Goal: Participate in discussion

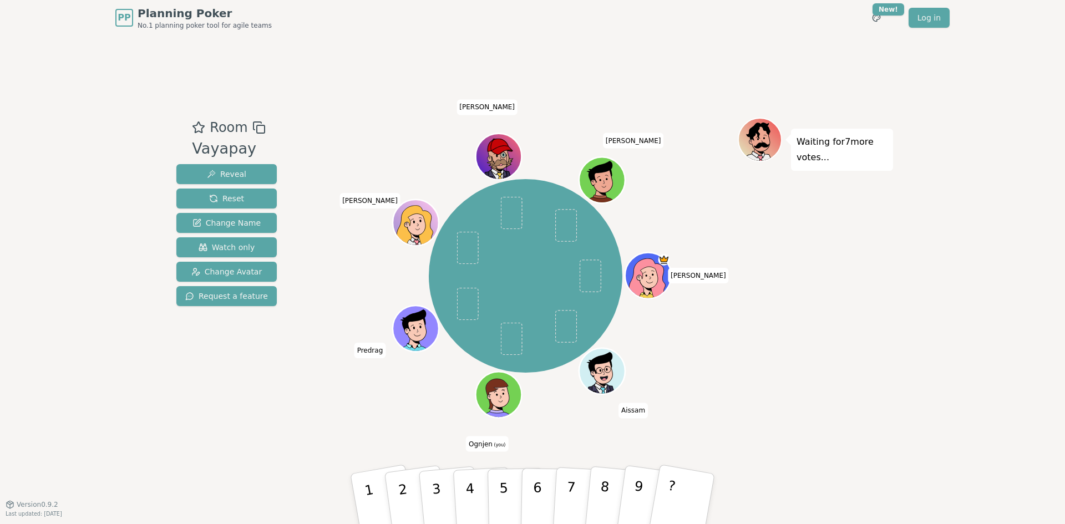
click at [291, 439] on div "Room Vayapay Reveal Reset Change Name Watch only Change Avatar Request a featur…" at bounding box center [532, 270] width 721 height 469
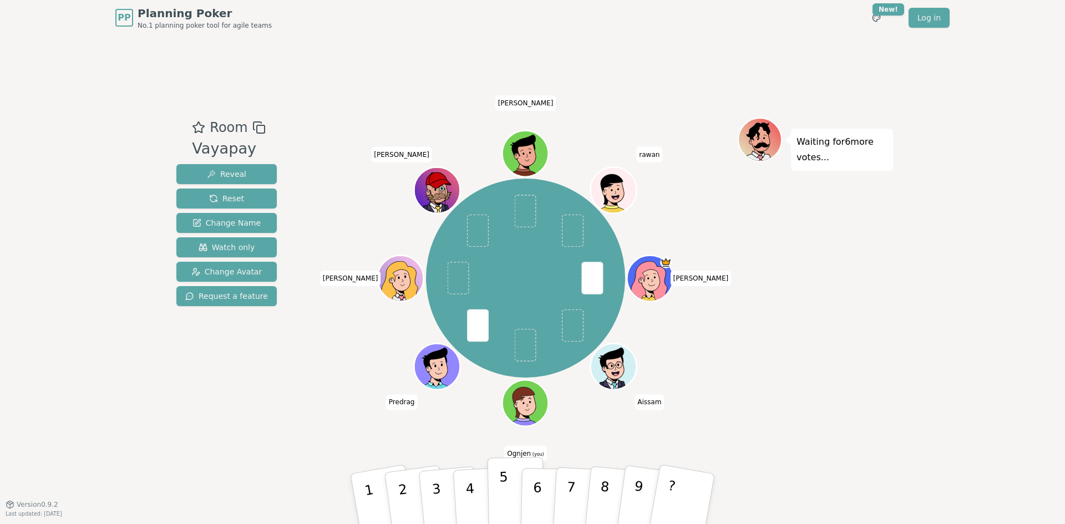
click at [503, 493] on p "5" at bounding box center [503, 499] width 9 height 60
click at [479, 490] on button "4" at bounding box center [483, 499] width 60 height 87
click at [477, 498] on button "4" at bounding box center [483, 499] width 60 height 87
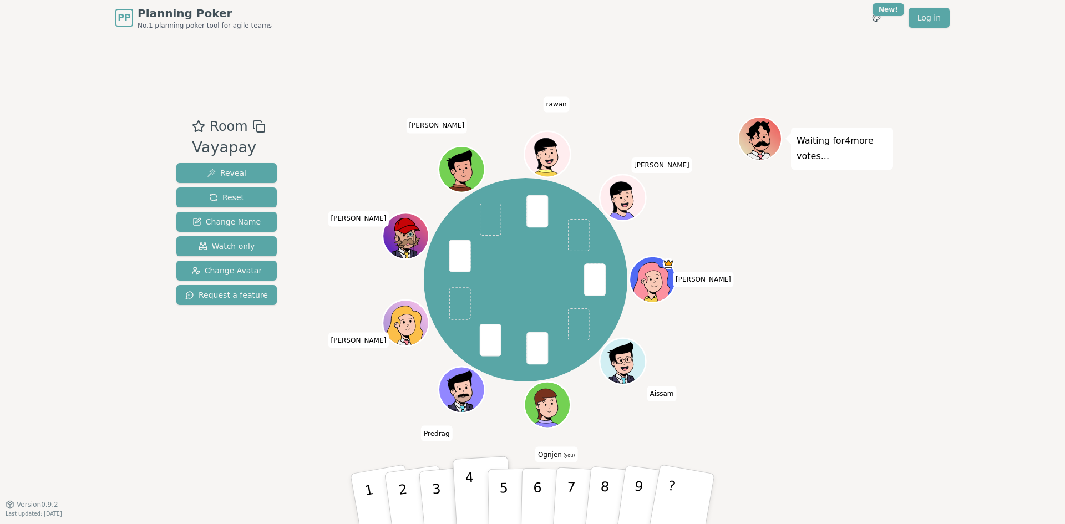
click at [477, 494] on button "4" at bounding box center [483, 499] width 60 height 87
click at [231, 166] on button "Reveal" at bounding box center [226, 173] width 100 height 20
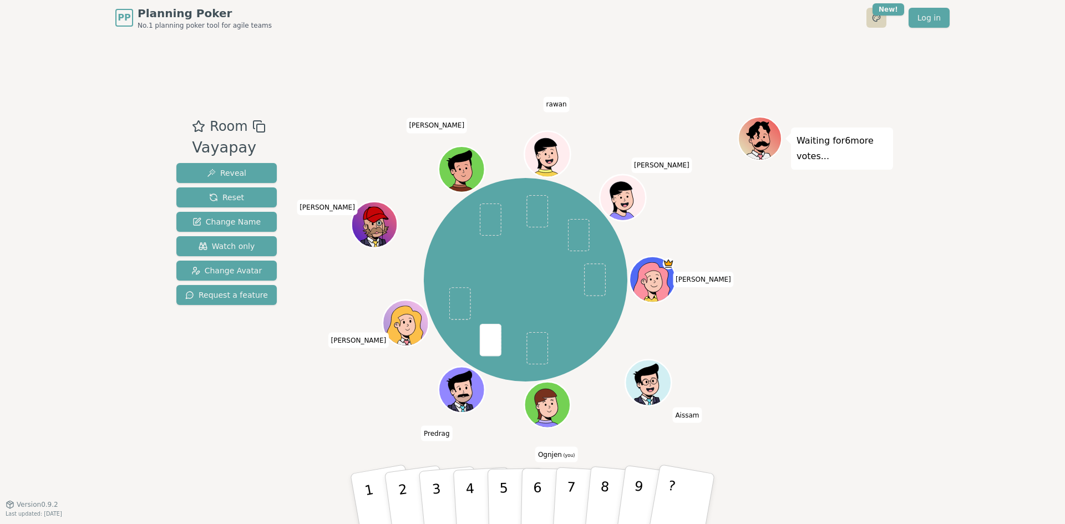
click at [879, 21] on html "PP Planning Poker No.1 planning poker tool for agile teams Toggle theme New! Lo…" at bounding box center [532, 262] width 1065 height 524
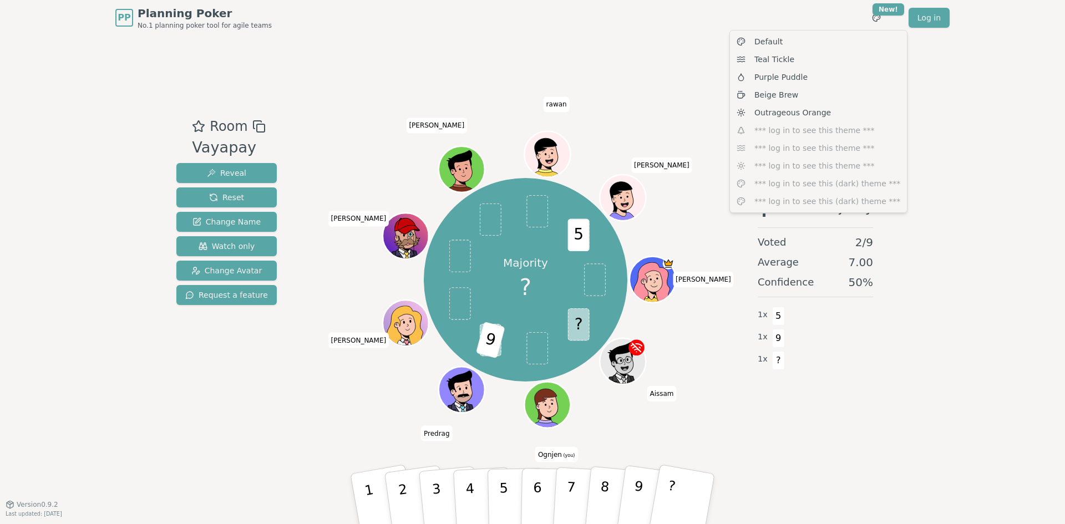
click at [647, 116] on html "PP Planning Poker No.1 planning poker tool for agile teams Toggle theme New! Lo…" at bounding box center [532, 262] width 1065 height 524
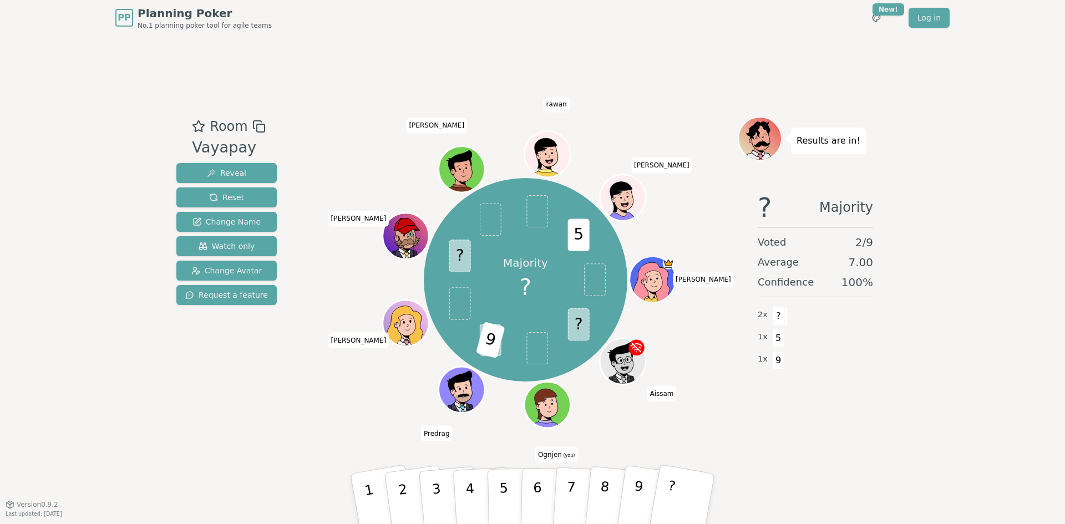
click at [261, 128] on div "Room Vayapay Reveal Reset Change Name Watch only Change Avatar Request a feature" at bounding box center [226, 214] width 109 height 194
click at [255, 128] on icon at bounding box center [258, 126] width 13 height 13
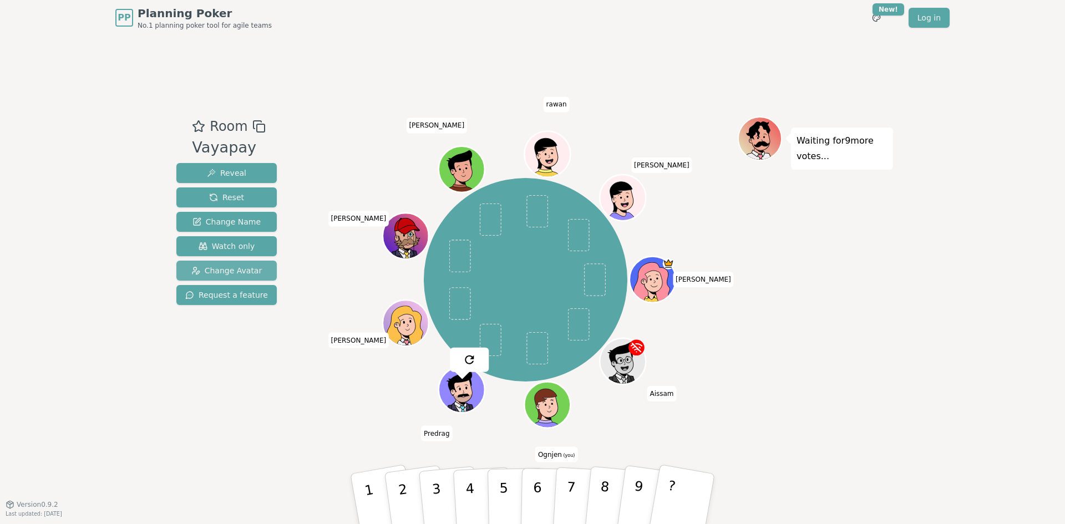
click at [225, 267] on span "Change Avatar" at bounding box center [226, 270] width 71 height 11
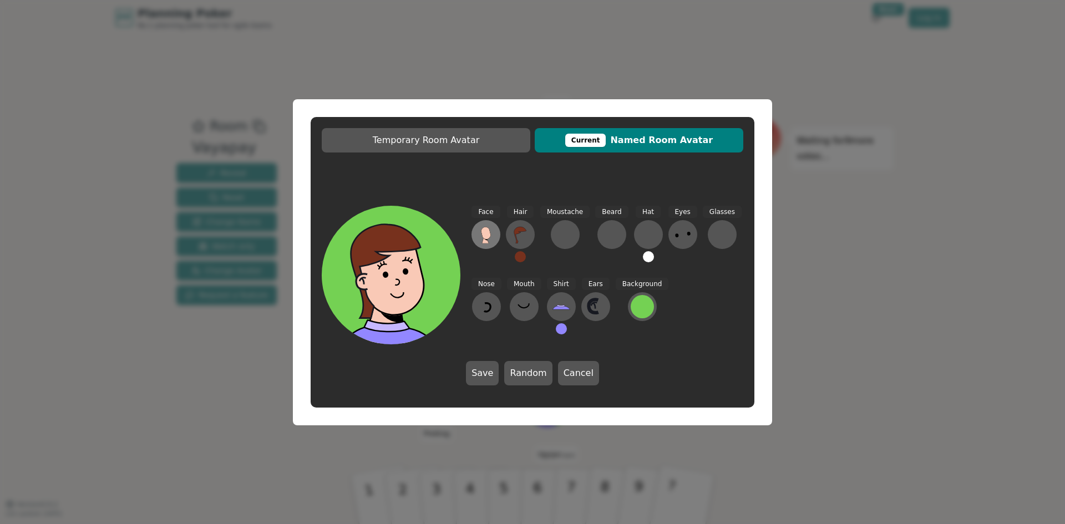
click at [490, 237] on g at bounding box center [486, 235] width 10 height 17
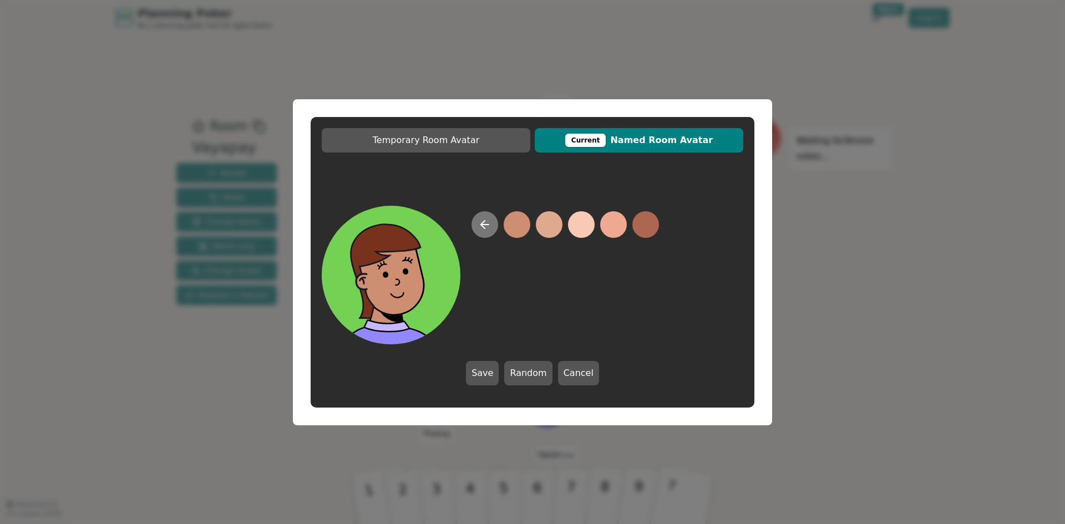
click at [482, 227] on icon at bounding box center [484, 224] width 13 height 13
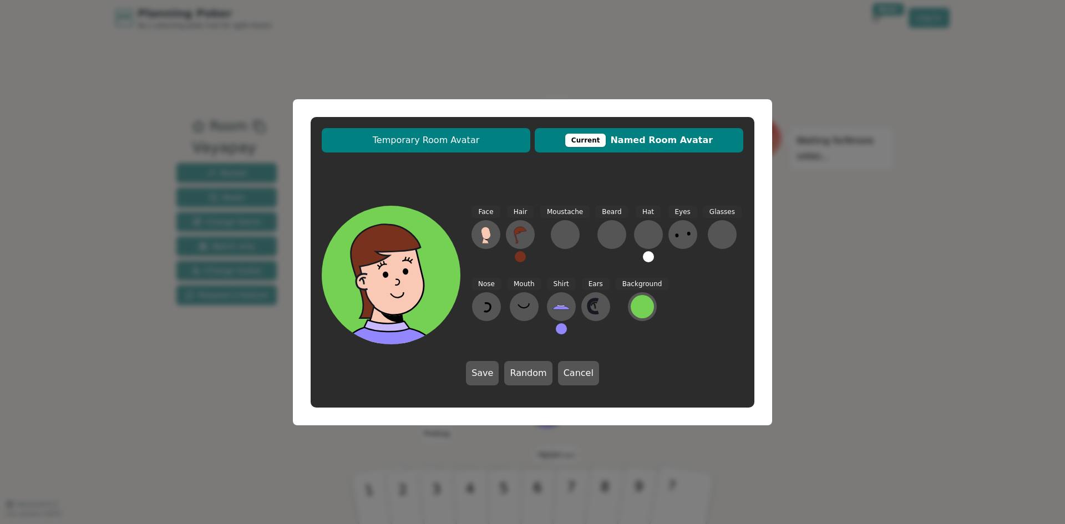
click at [443, 144] on span "Temporary Room Avatar" at bounding box center [426, 140] width 198 height 13
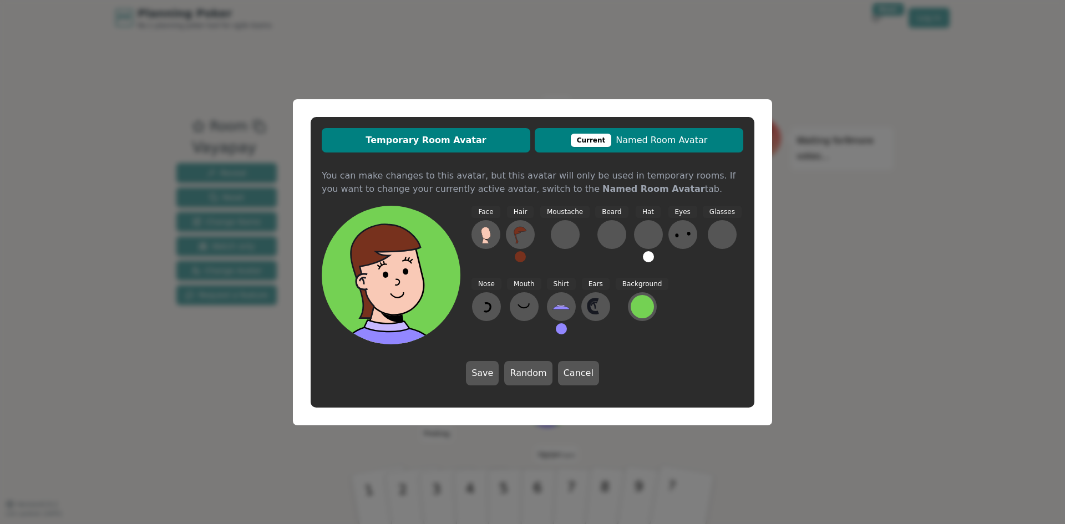
click at [659, 145] on span "Current Named Room Avatar" at bounding box center [639, 140] width 198 height 13
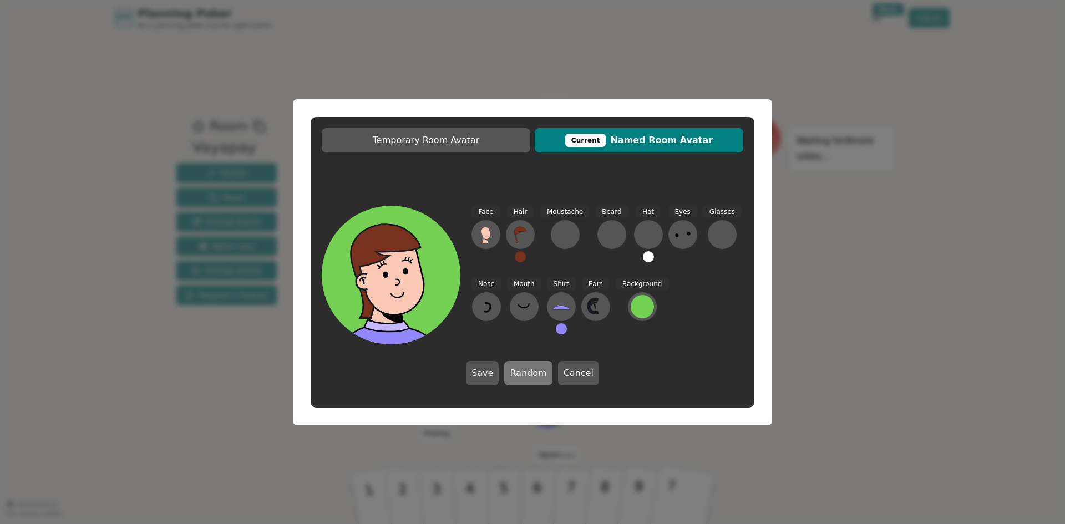
click at [521, 366] on button "Random" at bounding box center [528, 373] width 48 height 24
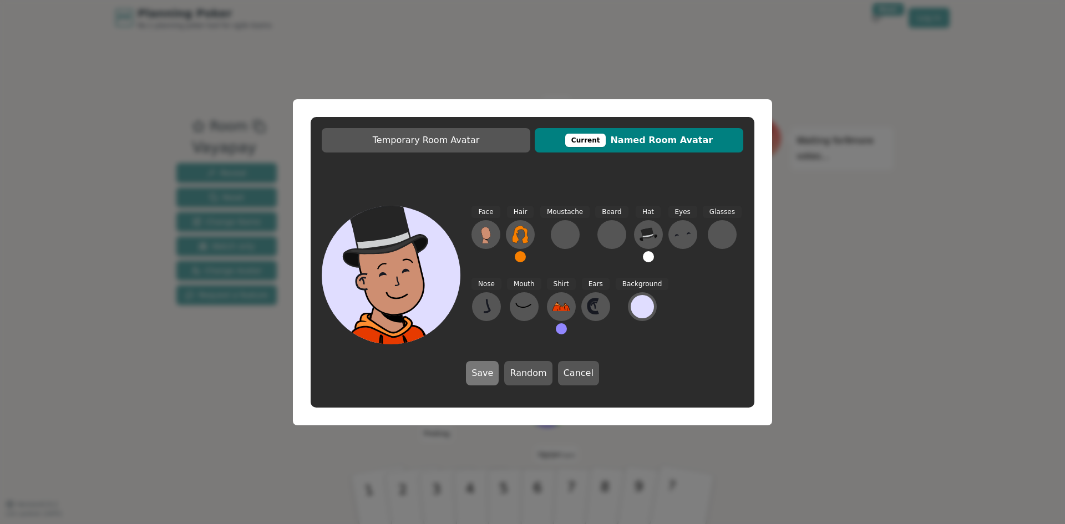
click at [486, 371] on button "Save" at bounding box center [482, 373] width 33 height 24
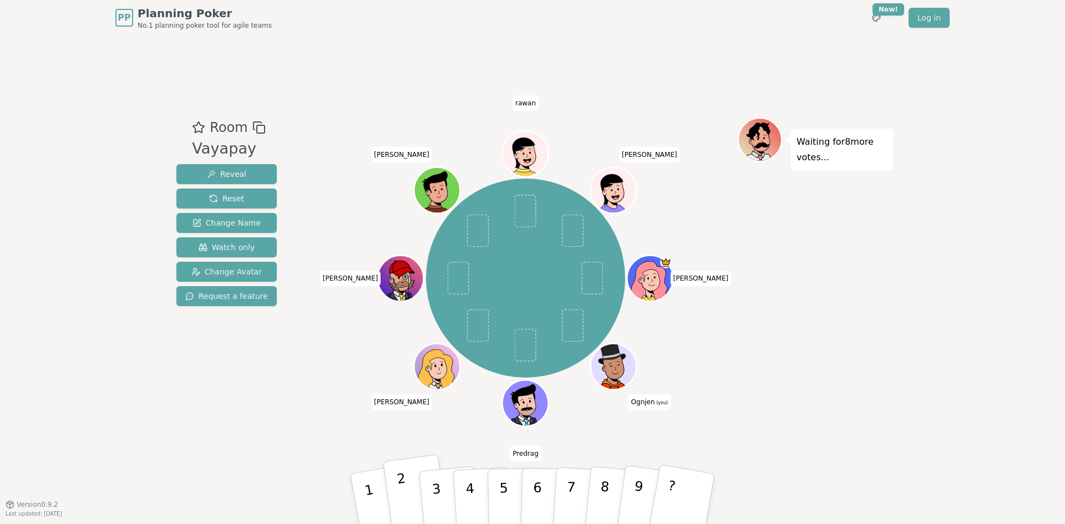
click at [407, 481] on button "2" at bounding box center [416, 499] width 66 height 90
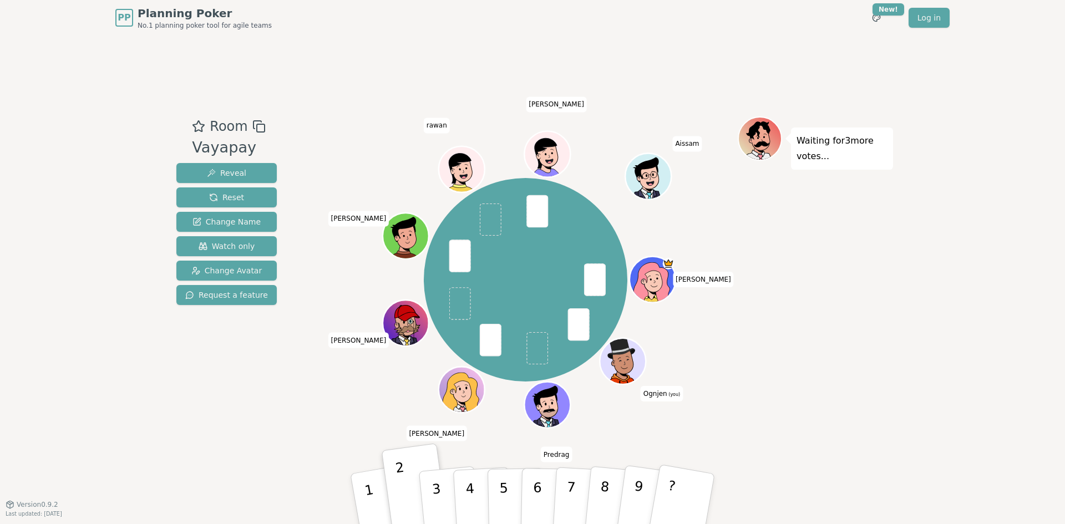
click at [888, 414] on div "Waiting for 3 more votes..." at bounding box center [815, 270] width 155 height 307
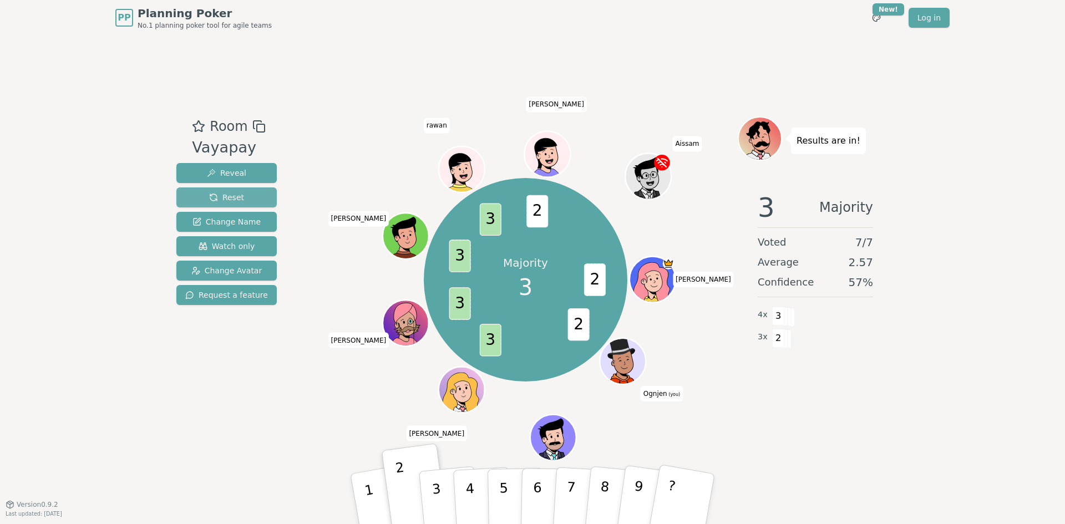
click at [244, 191] on button "Reset" at bounding box center [226, 198] width 100 height 20
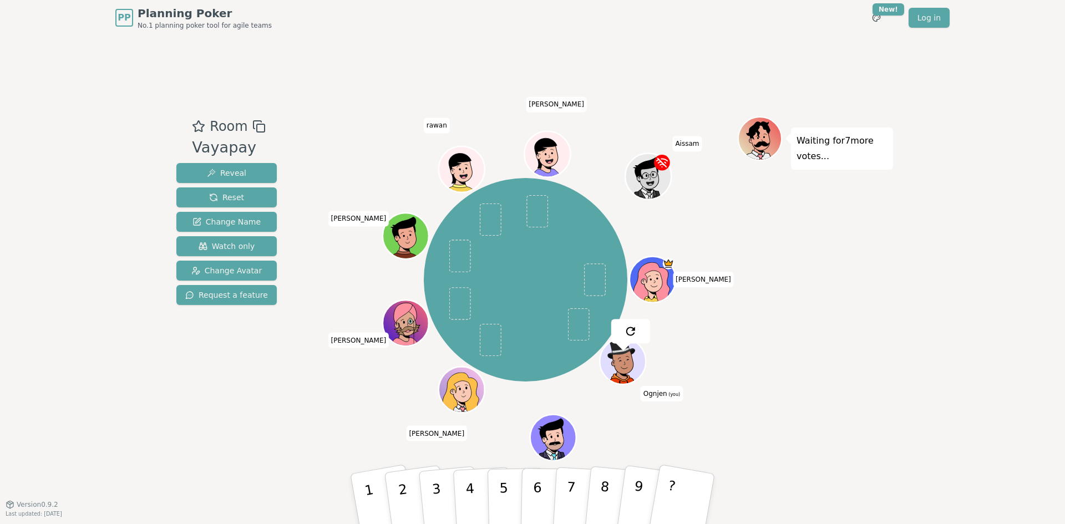
click at [180, 423] on div "Room Vayapay Reveal Reset Change Name Watch only Change Avatar Request a feature" at bounding box center [226, 270] width 109 height 307
